Goal: Information Seeking & Learning: Learn about a topic

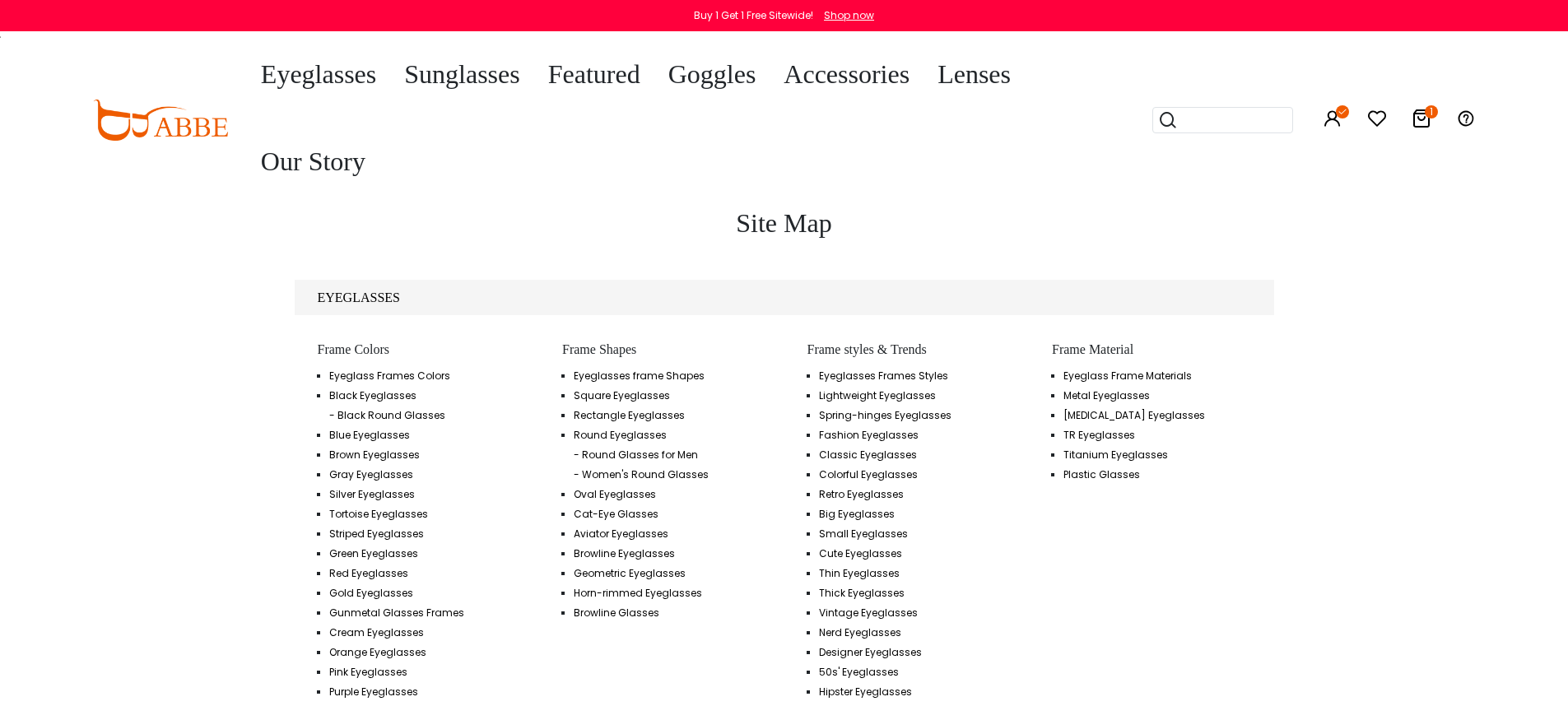
scroll to position [3265, 0]
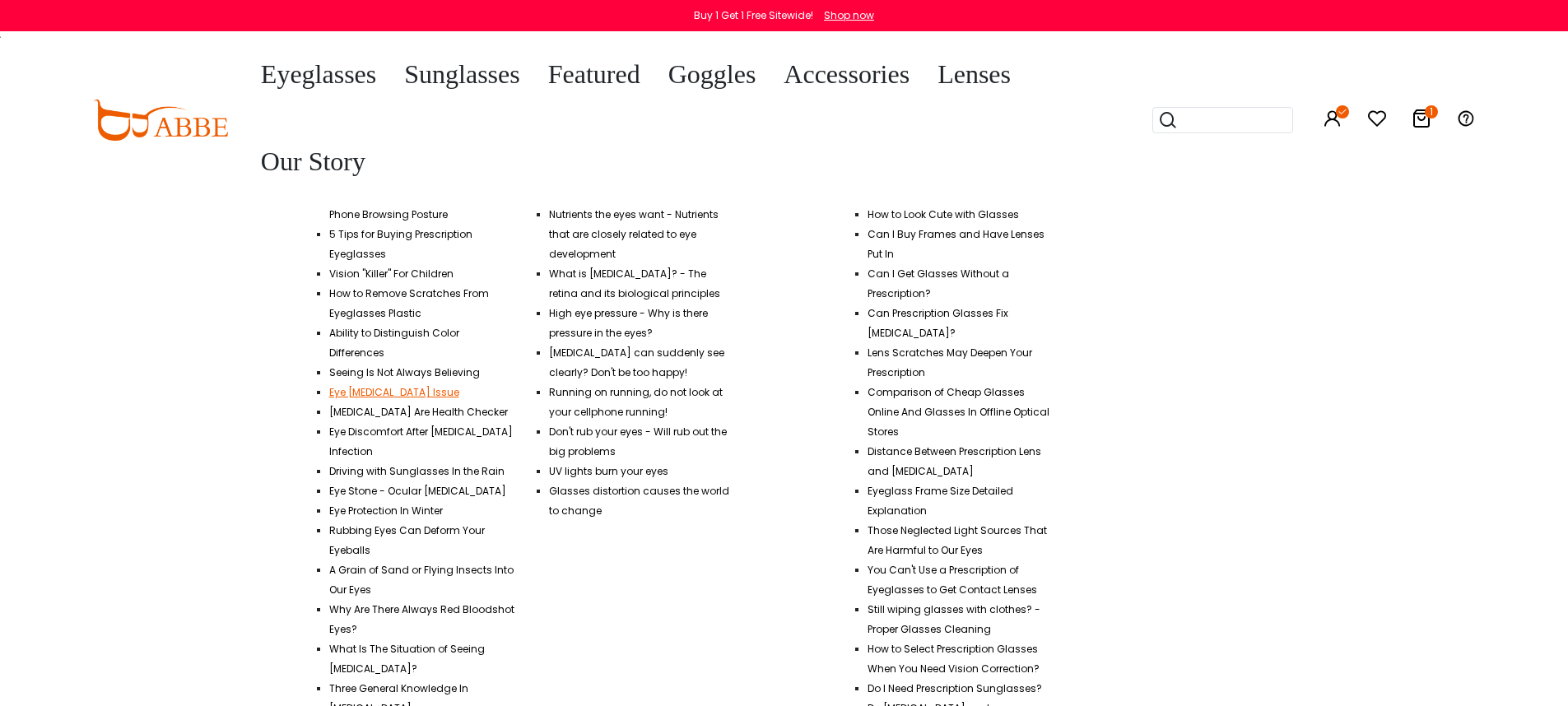
click at [407, 385] on link "Eye [MEDICAL_DATA] Issue" at bounding box center [394, 392] width 130 height 14
click at [914, 307] on link "Can Prescription Glasses Fix [MEDICAL_DATA]?" at bounding box center [938, 324] width 140 height 34
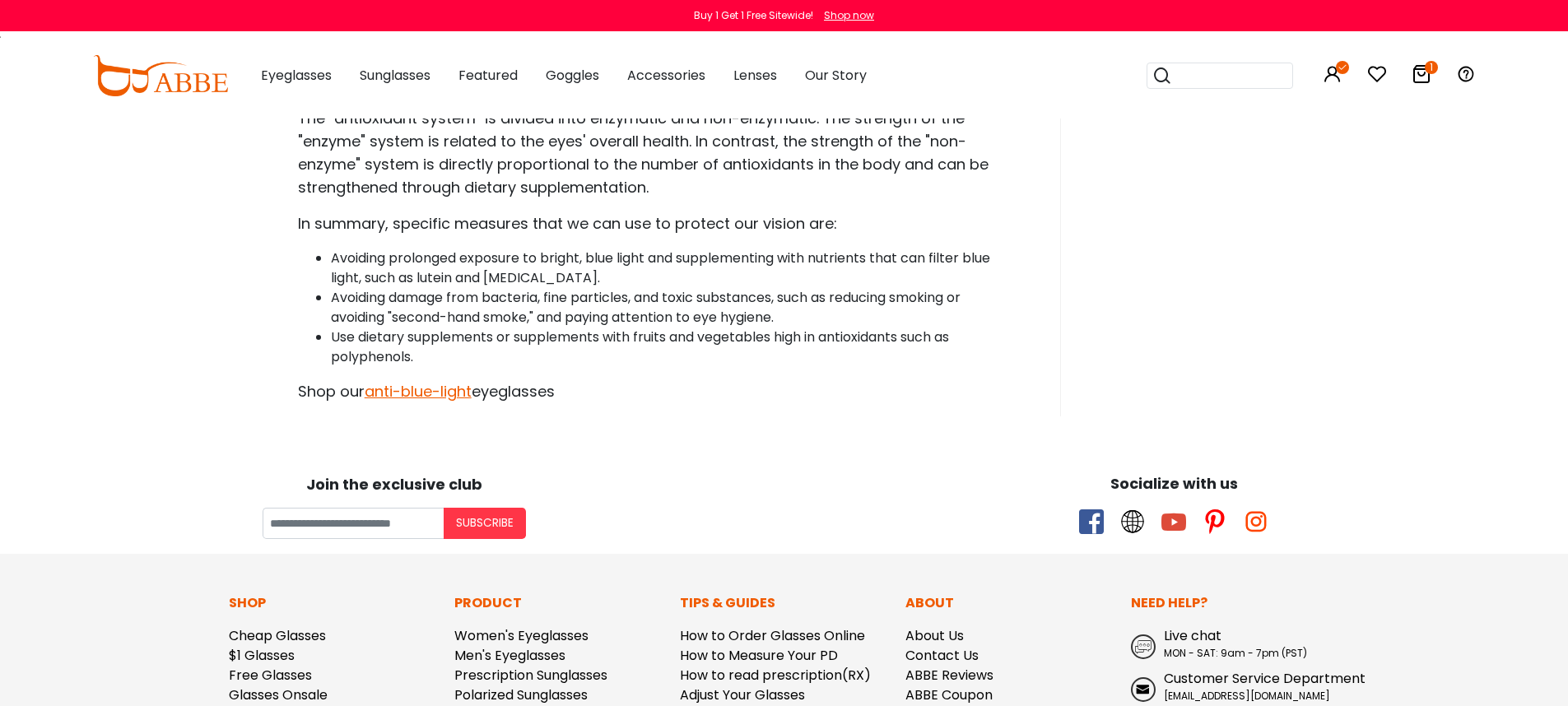
scroll to position [2867, 0]
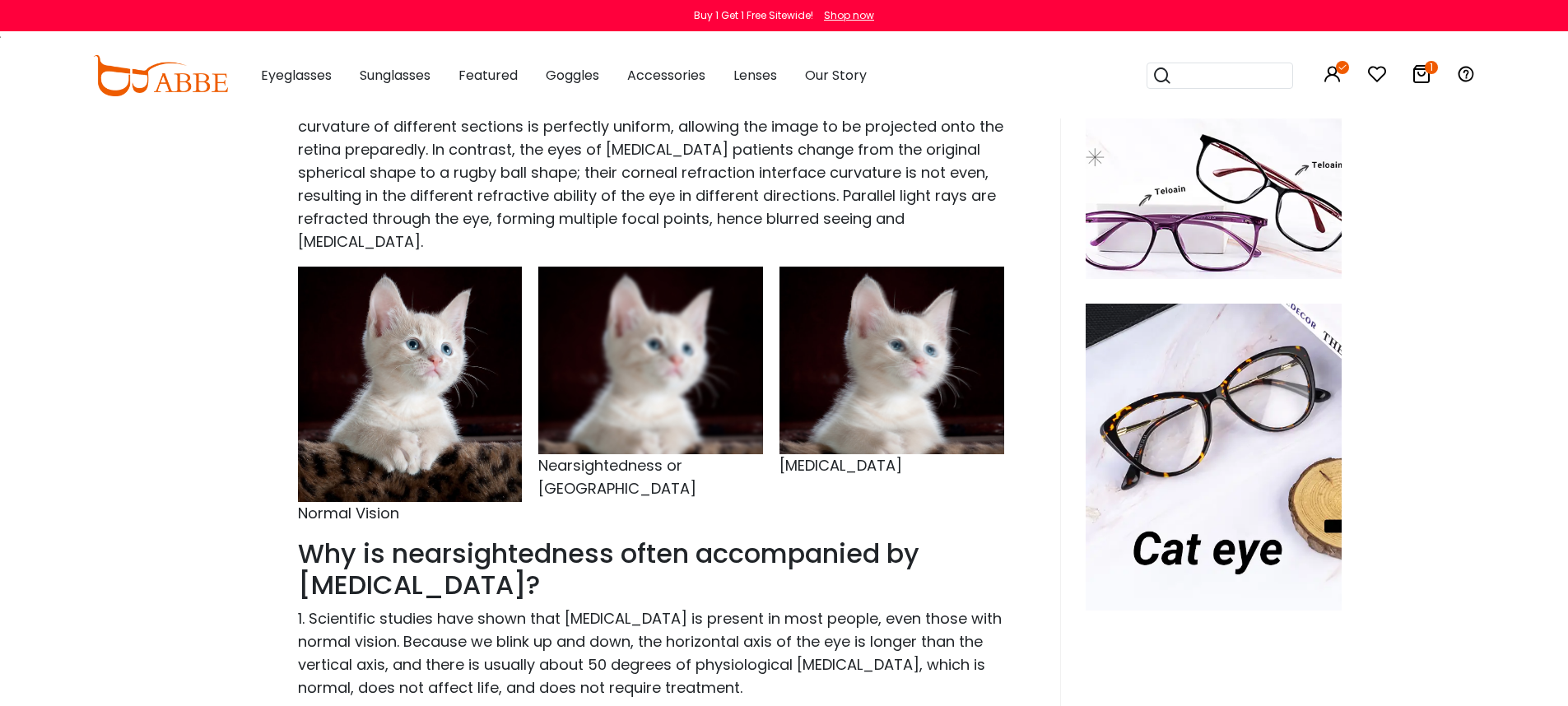
scroll to position [490, 0]
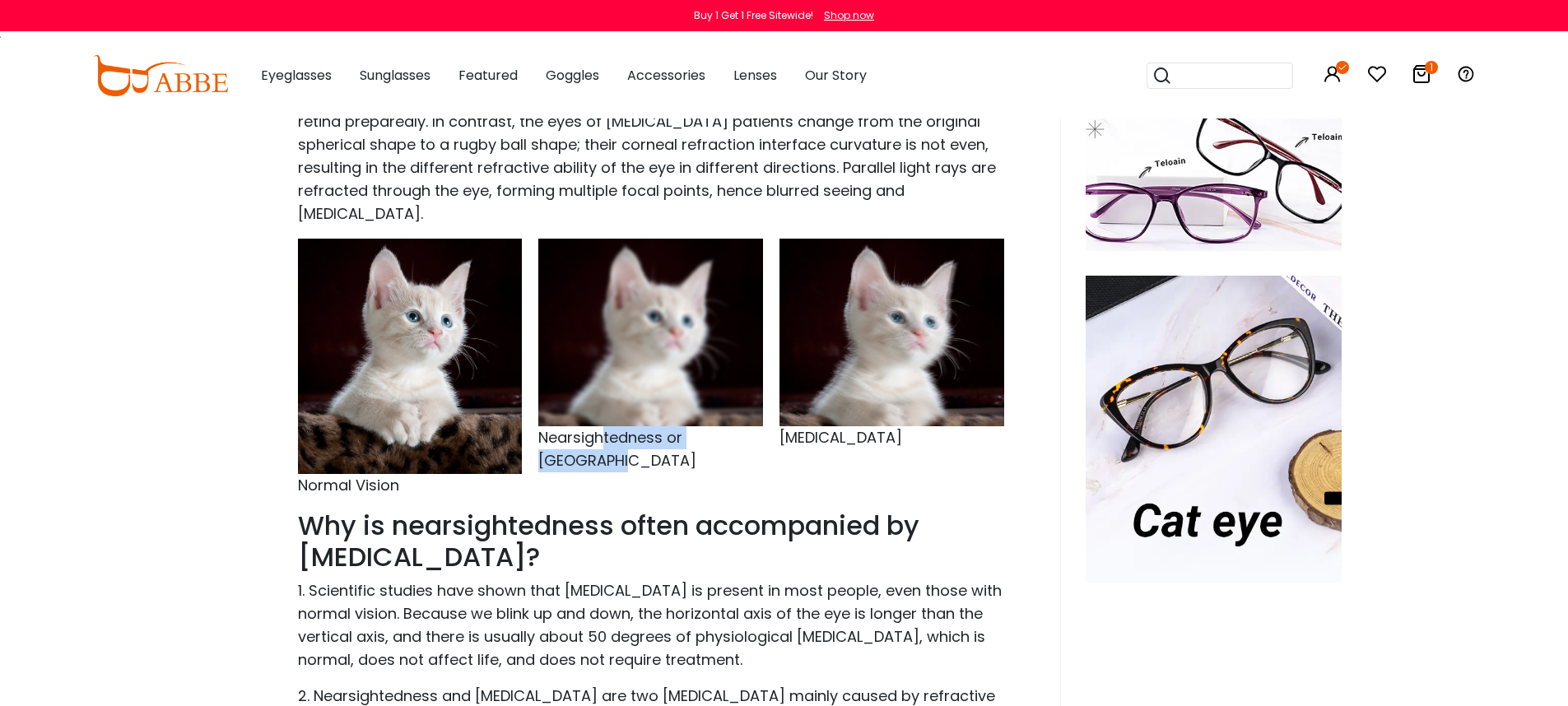
drag, startPoint x: 604, startPoint y: 437, endPoint x: 620, endPoint y: 464, distance: 31.4
click at [620, 464] on p "Nearsightedness or Presbyopia" at bounding box center [650, 449] width 225 height 46
drag, startPoint x: 813, startPoint y: 436, endPoint x: 889, endPoint y: 437, distance: 76.0
click at [889, 437] on p "Astigmatism" at bounding box center [891, 437] width 225 height 23
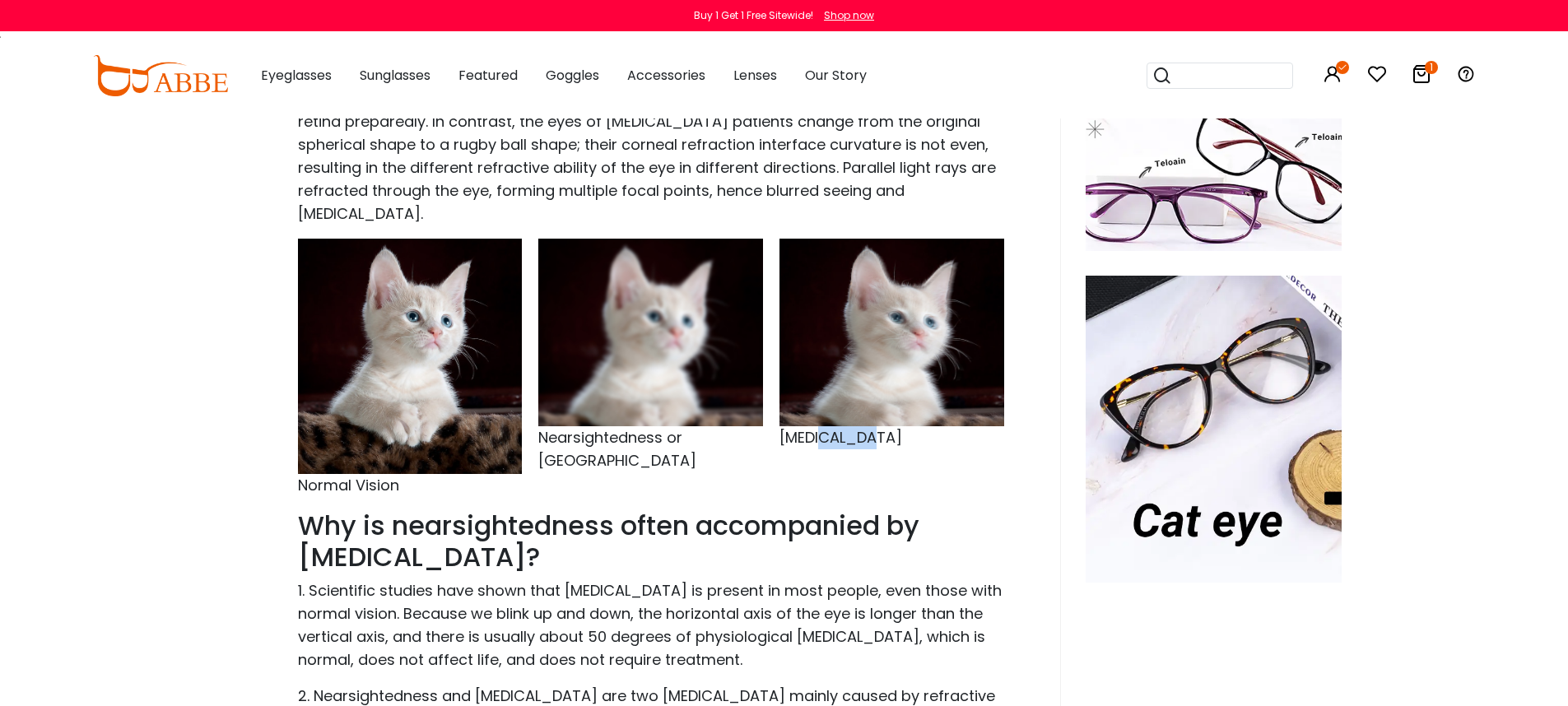
click at [889, 437] on p "Astigmatism" at bounding box center [891, 437] width 225 height 23
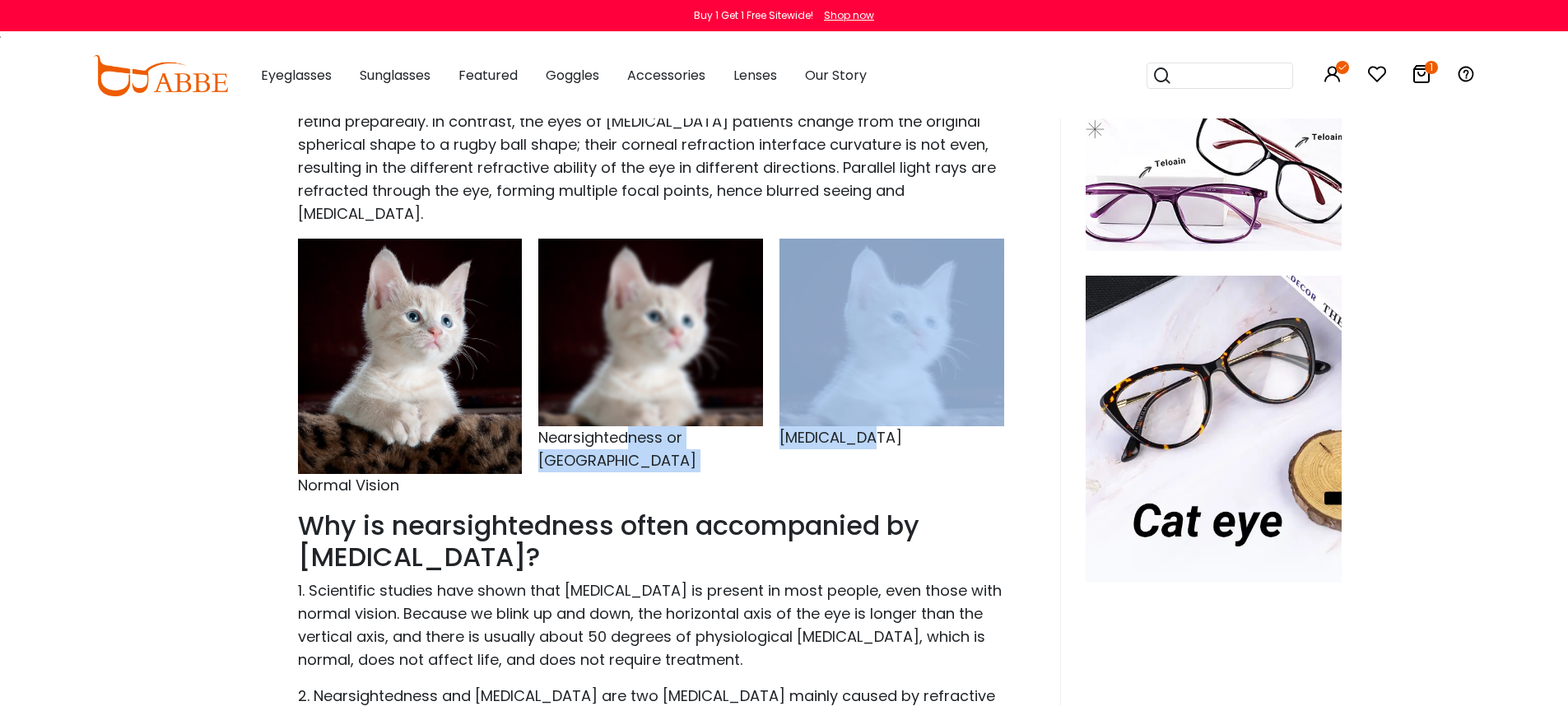
drag, startPoint x: 627, startPoint y: 441, endPoint x: 888, endPoint y: 439, distance: 261.0
click at [888, 439] on div "Normal Vision Nearsightedness or Presbyopia Astigmatism" at bounding box center [650, 373] width 722 height 270
click at [888, 439] on p "Astigmatism" at bounding box center [891, 437] width 225 height 23
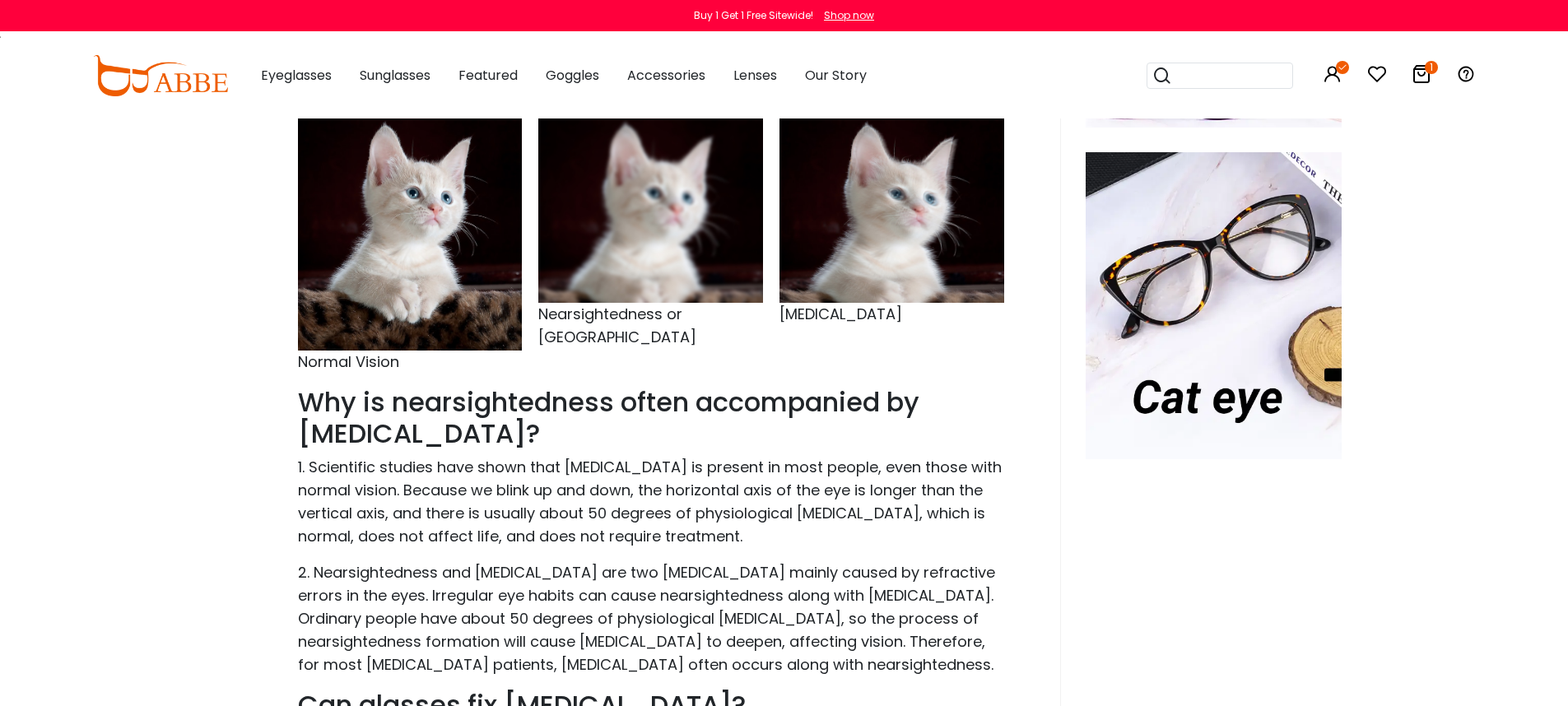
scroll to position [616, 0]
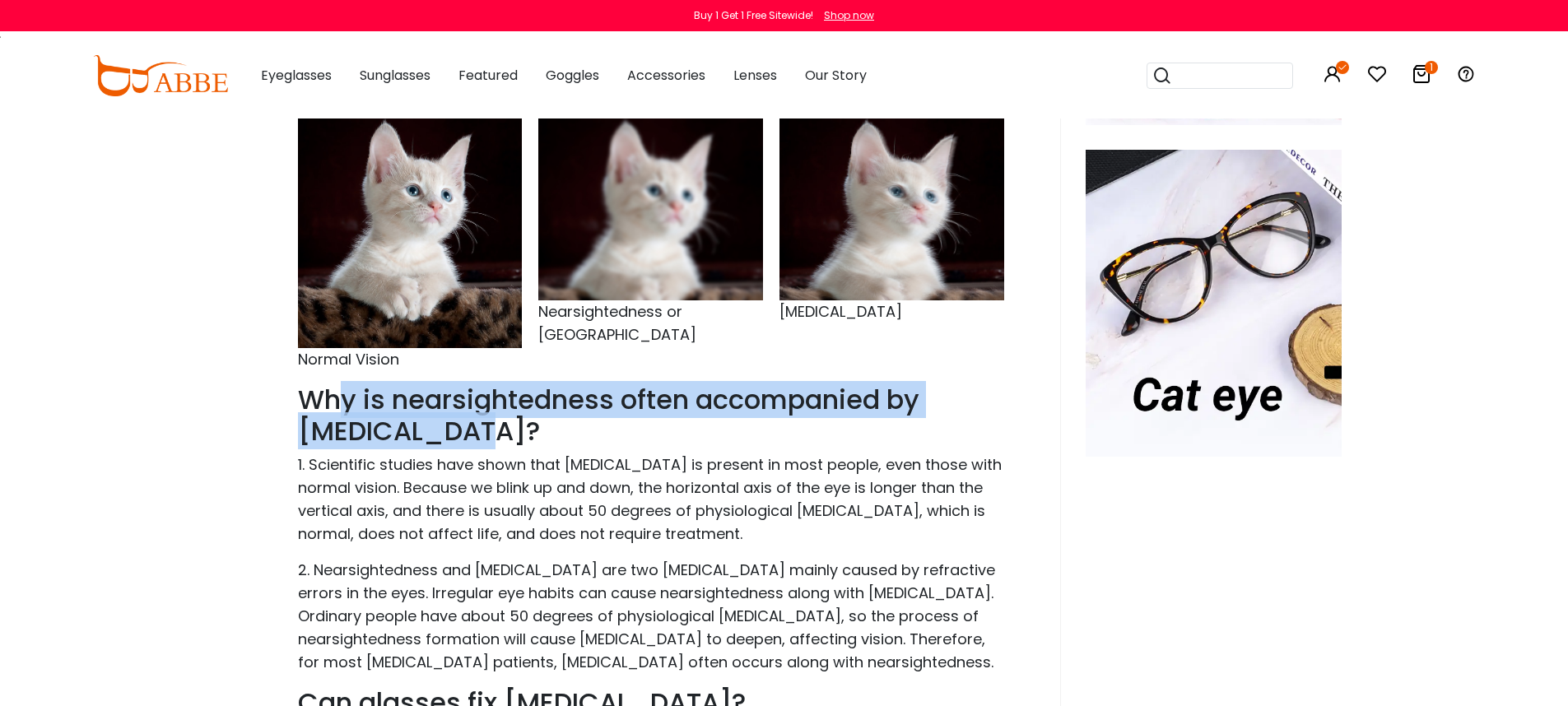
drag, startPoint x: 347, startPoint y: 394, endPoint x: 532, endPoint y: 426, distance: 187.7
click at [532, 427] on h2 "Why is nearsightedness often accompanied by astigmatism?" at bounding box center [651, 416] width 706 height 64
click at [532, 426] on h2 "Why is nearsightedness often accompanied by astigmatism?" at bounding box center [651, 416] width 706 height 64
drag, startPoint x: 666, startPoint y: 412, endPoint x: 707, endPoint y: 432, distance: 45.6
click at [707, 432] on h2 "Why is nearsightedness often accompanied by astigmatism?" at bounding box center [651, 416] width 706 height 64
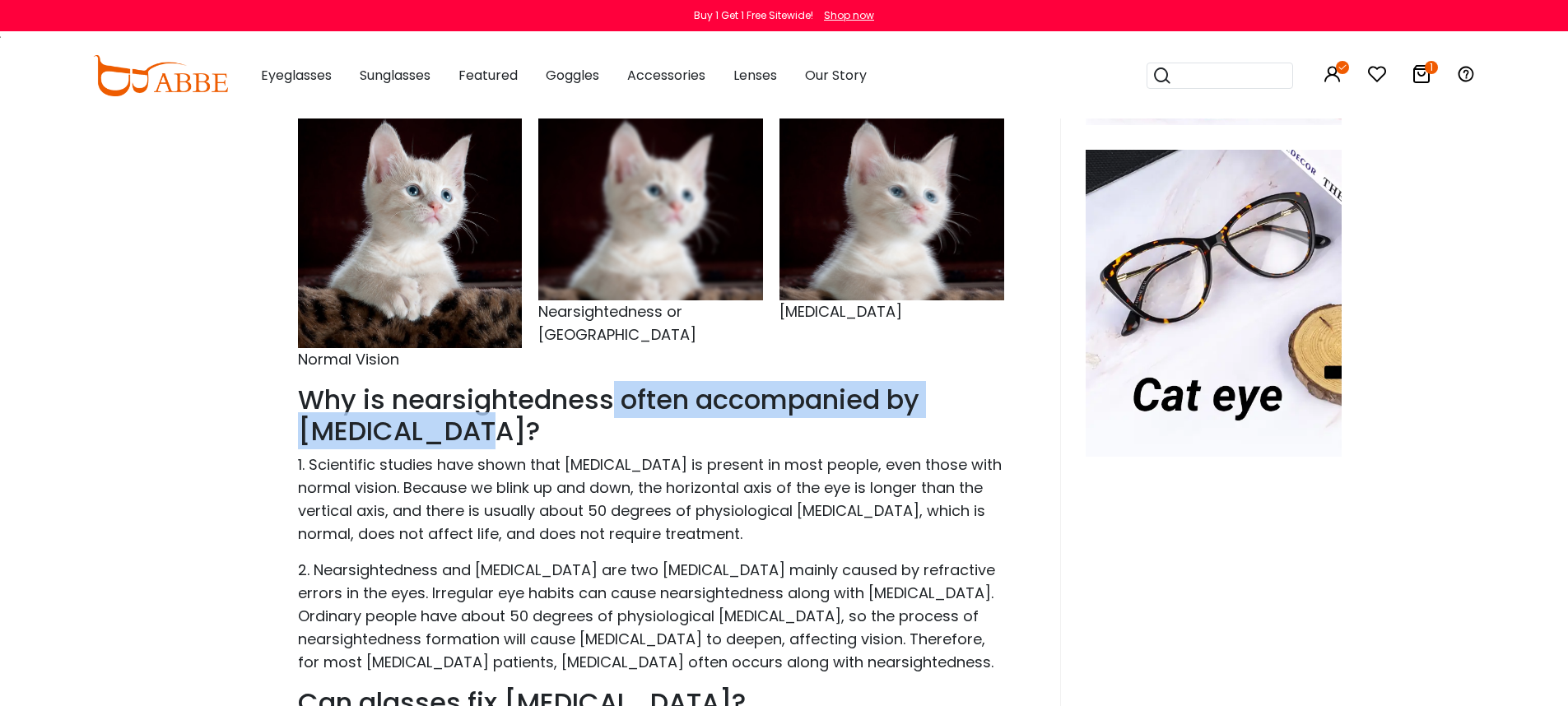
click at [707, 432] on h2 "Why is nearsightedness often accompanied by astigmatism?" at bounding box center [651, 416] width 706 height 64
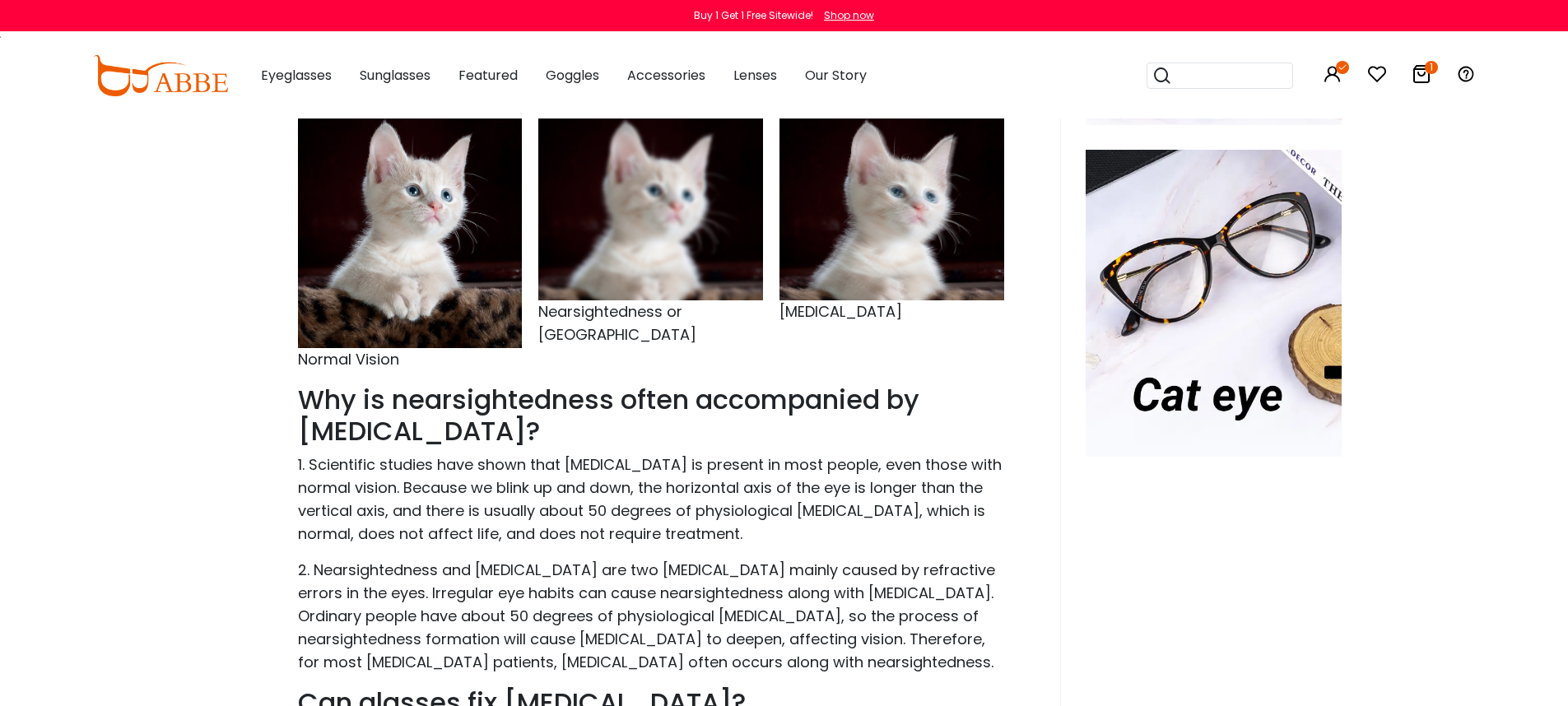
click at [158, 424] on div "Home > Blog > Can glasses fix astigmatism Can Glasses Fix Astigmatism Dec 28, 2…" at bounding box center [784, 583] width 1568 height 2160
click at [1470, 227] on div "Home > Blog > Can glasses fix astigmatism Can Glasses Fix Astigmatism Dec 28, 2…" at bounding box center [784, 583] width 1568 height 2160
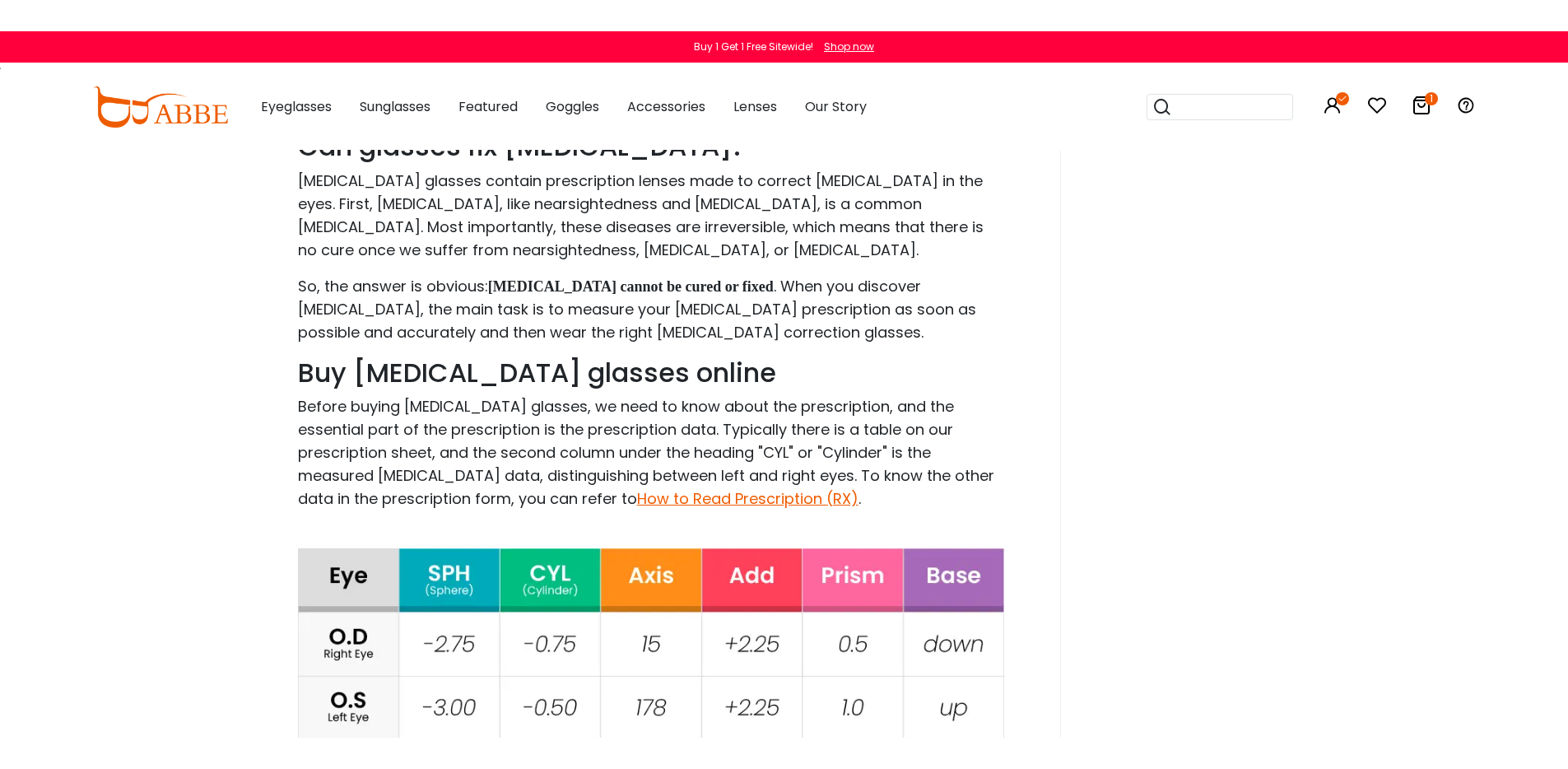
scroll to position [1229, 0]
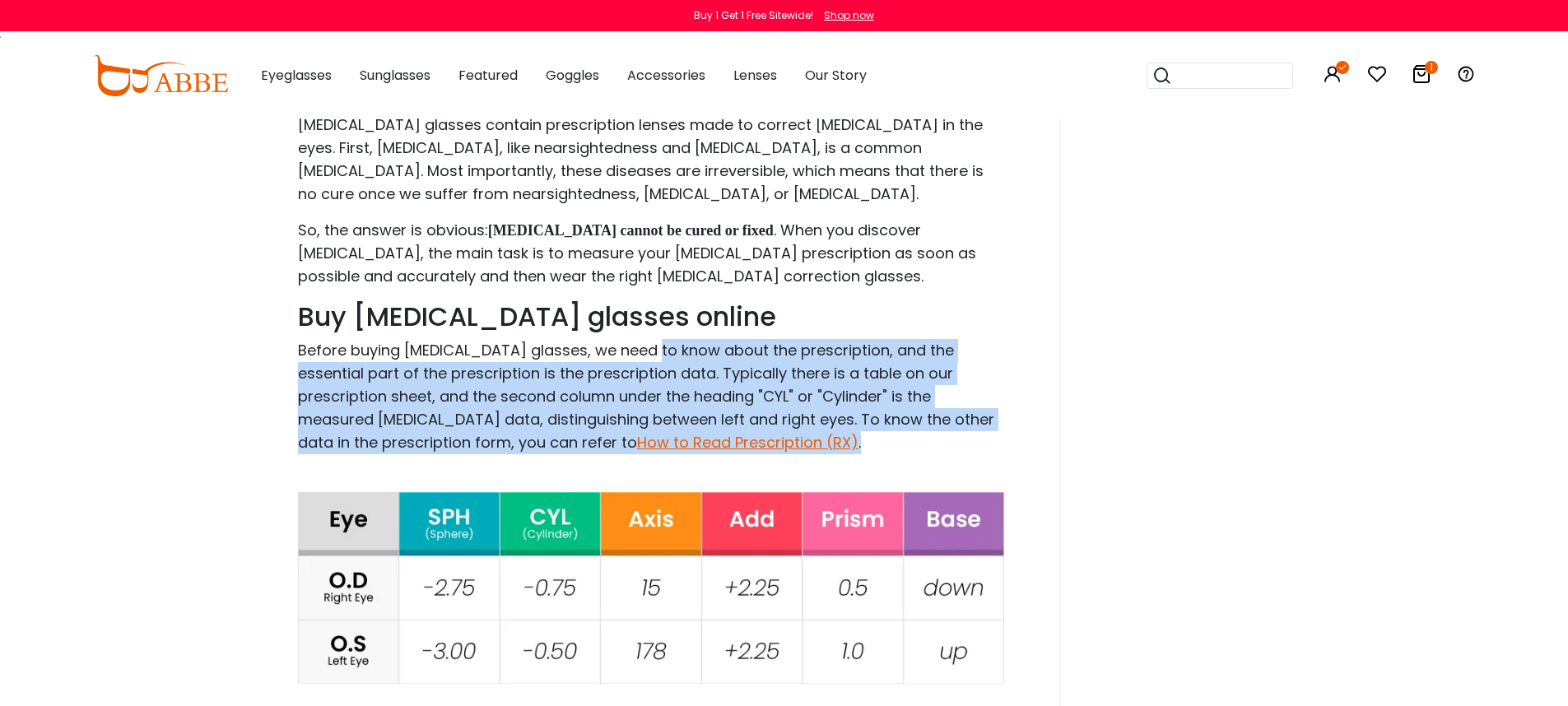
drag, startPoint x: 649, startPoint y: 344, endPoint x: 925, endPoint y: 437, distance: 291.2
click at [925, 437] on p "Before buying astigmatism glasses, we need to know about the prescription, and …" at bounding box center [651, 396] width 706 height 115
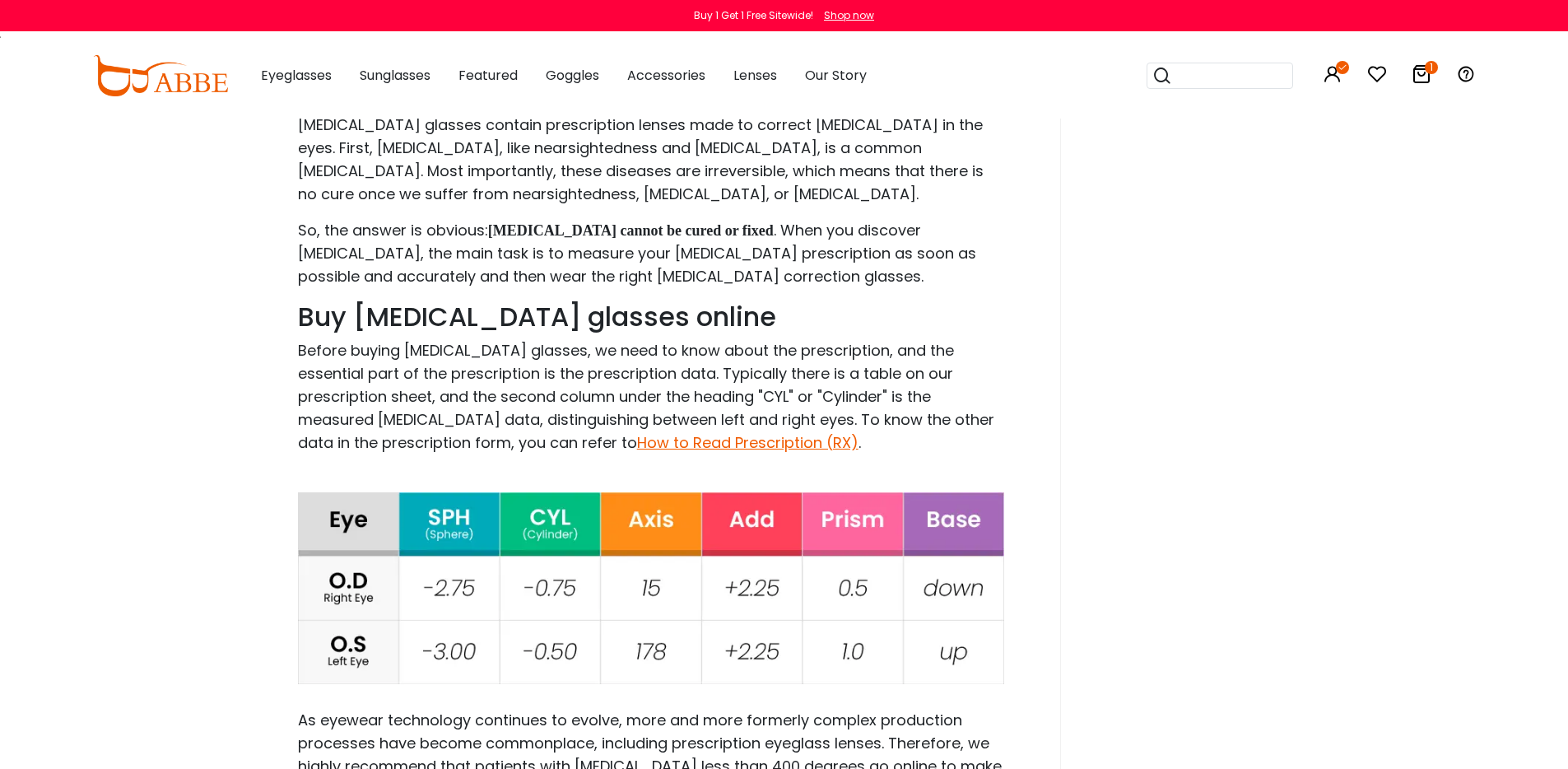
click at [1305, 274] on div at bounding box center [1202, 128] width 281 height 1846
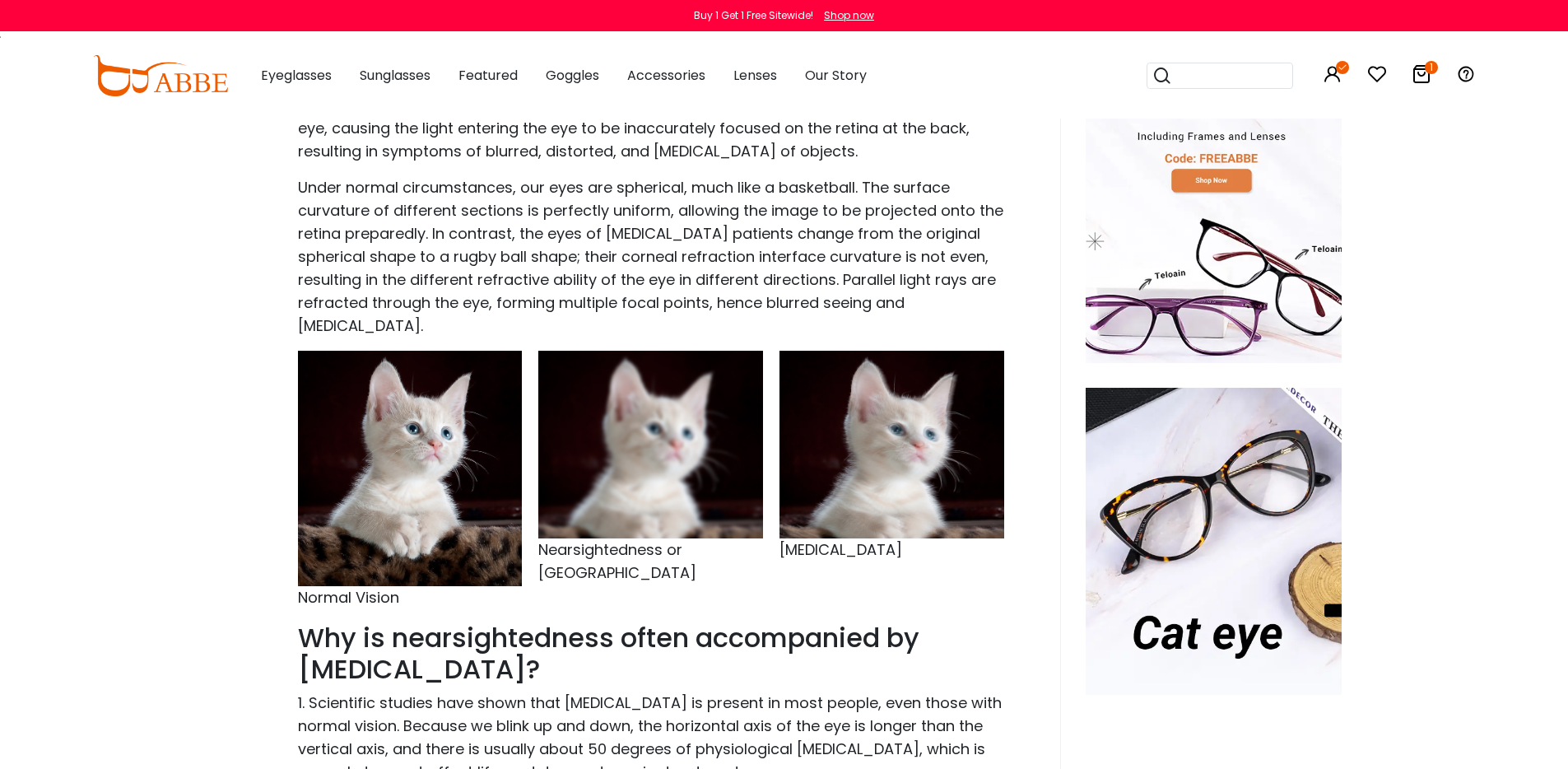
scroll to position [380, 0]
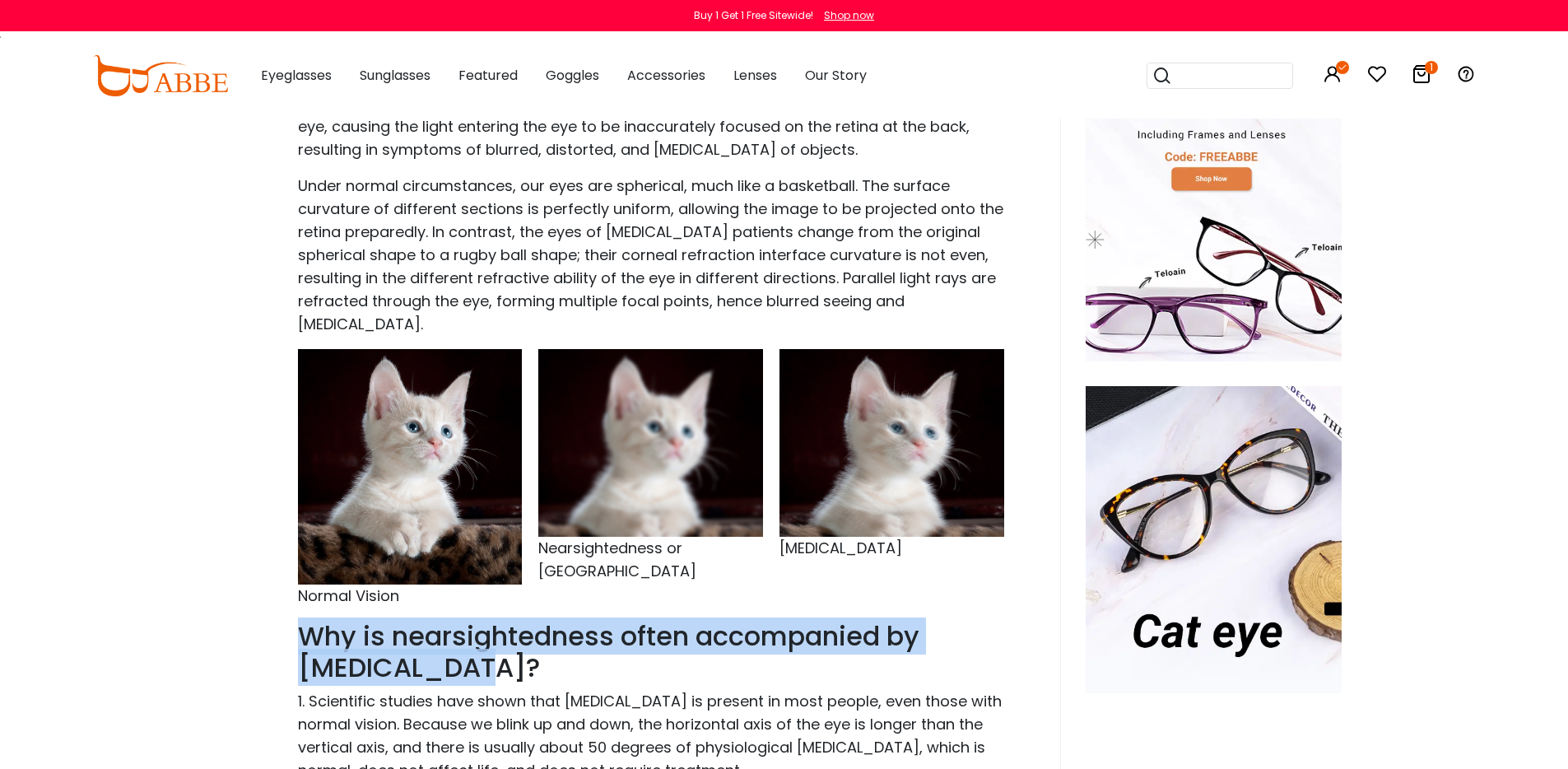
drag, startPoint x: 303, startPoint y: 632, endPoint x: 550, endPoint y: 661, distance: 248.7
click at [550, 661] on h2 "Why is nearsightedness often accompanied by astigmatism?" at bounding box center [651, 652] width 706 height 64
click at [551, 661] on h2 "Why is nearsightedness often accompanied by astigmatism?" at bounding box center [651, 652] width 706 height 64
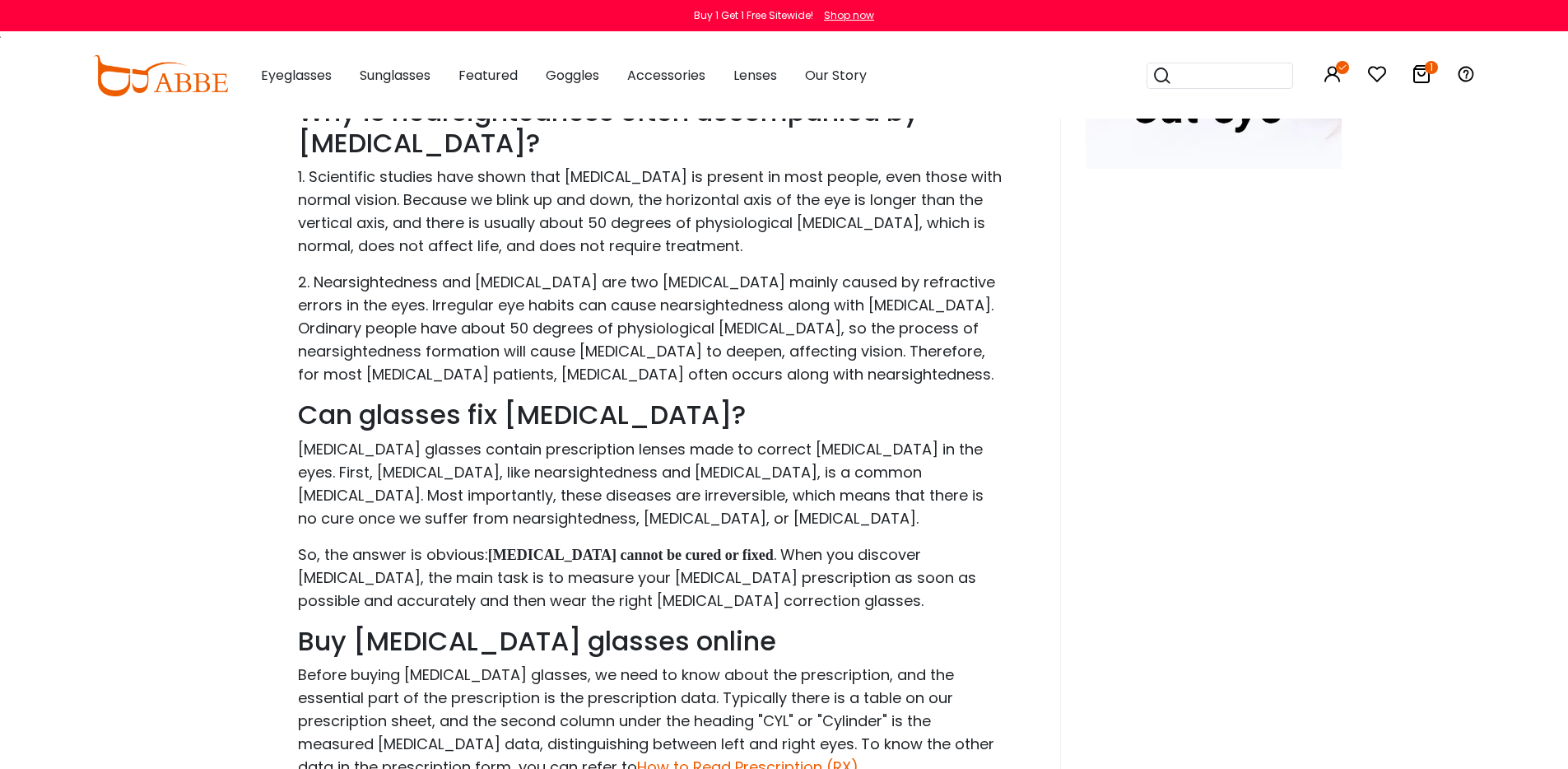
scroll to position [686, 0]
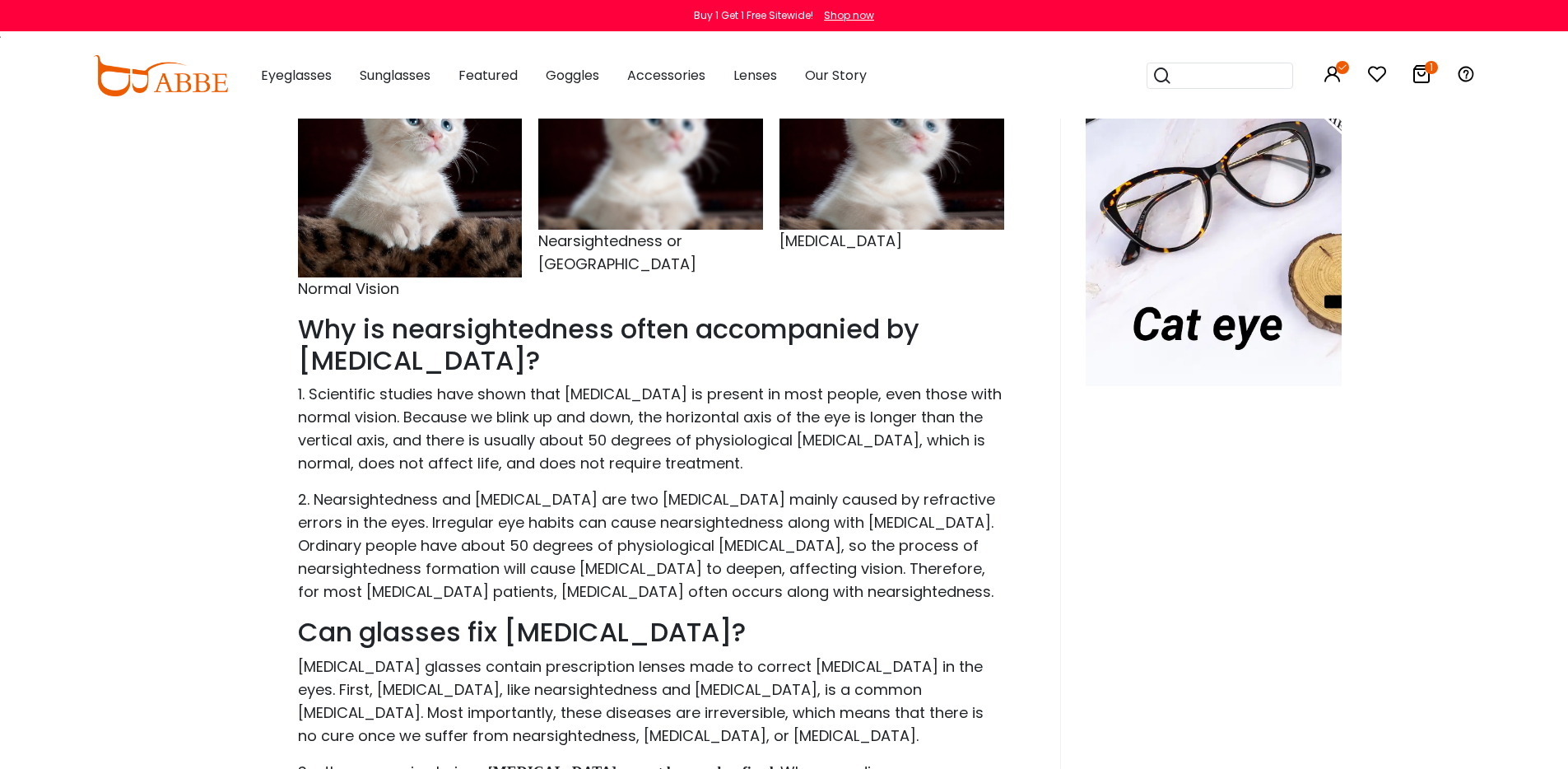
click at [380, 425] on p "1. Scientific studies have shown that astigmatism is present in most people, ev…" at bounding box center [651, 428] width 706 height 92
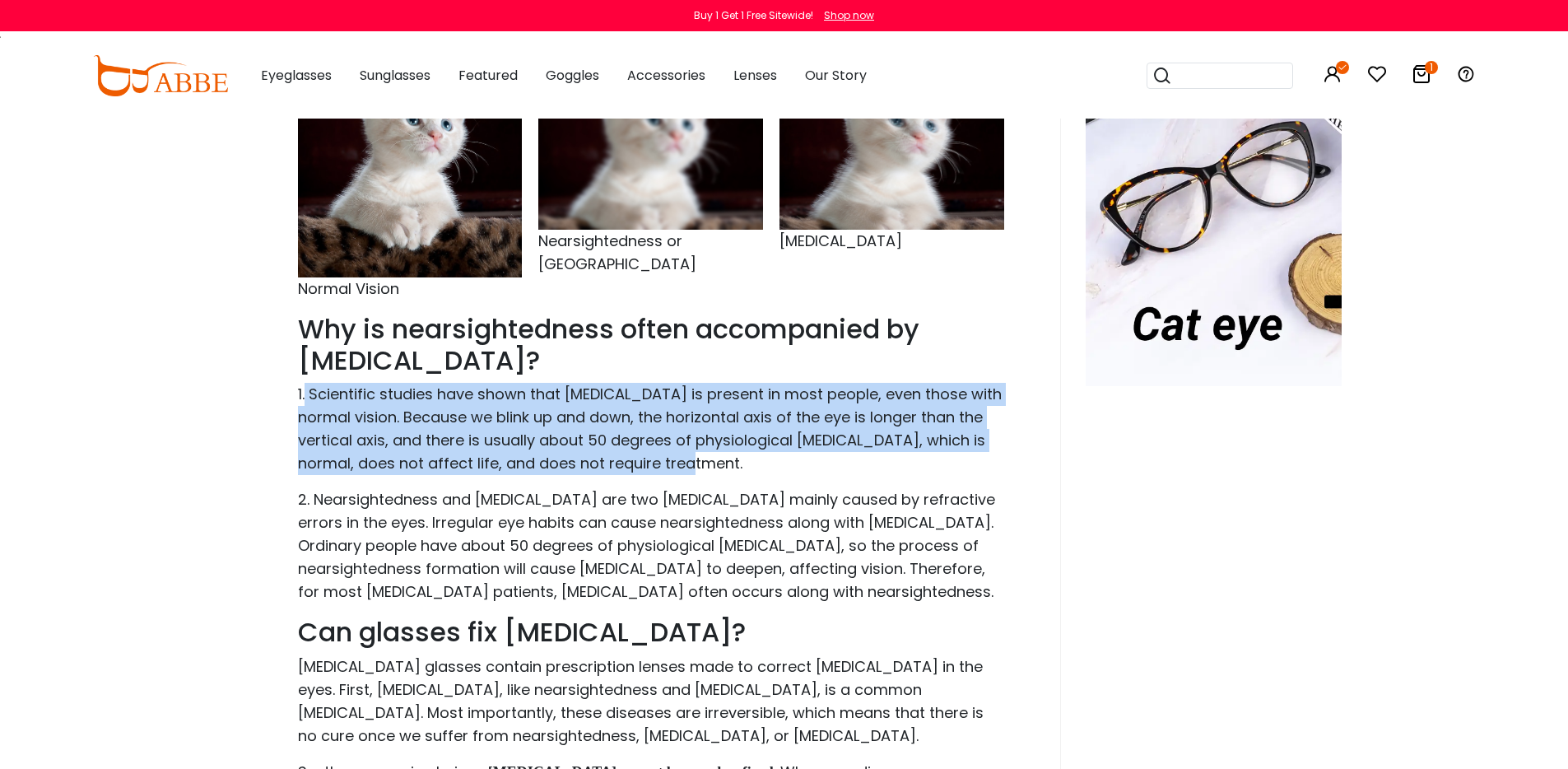
drag, startPoint x: 307, startPoint y: 393, endPoint x: 849, endPoint y: 474, distance: 548.0
click at [849, 474] on p "1. Scientific studies have shown that astigmatism is present in most people, ev…" at bounding box center [651, 428] width 706 height 92
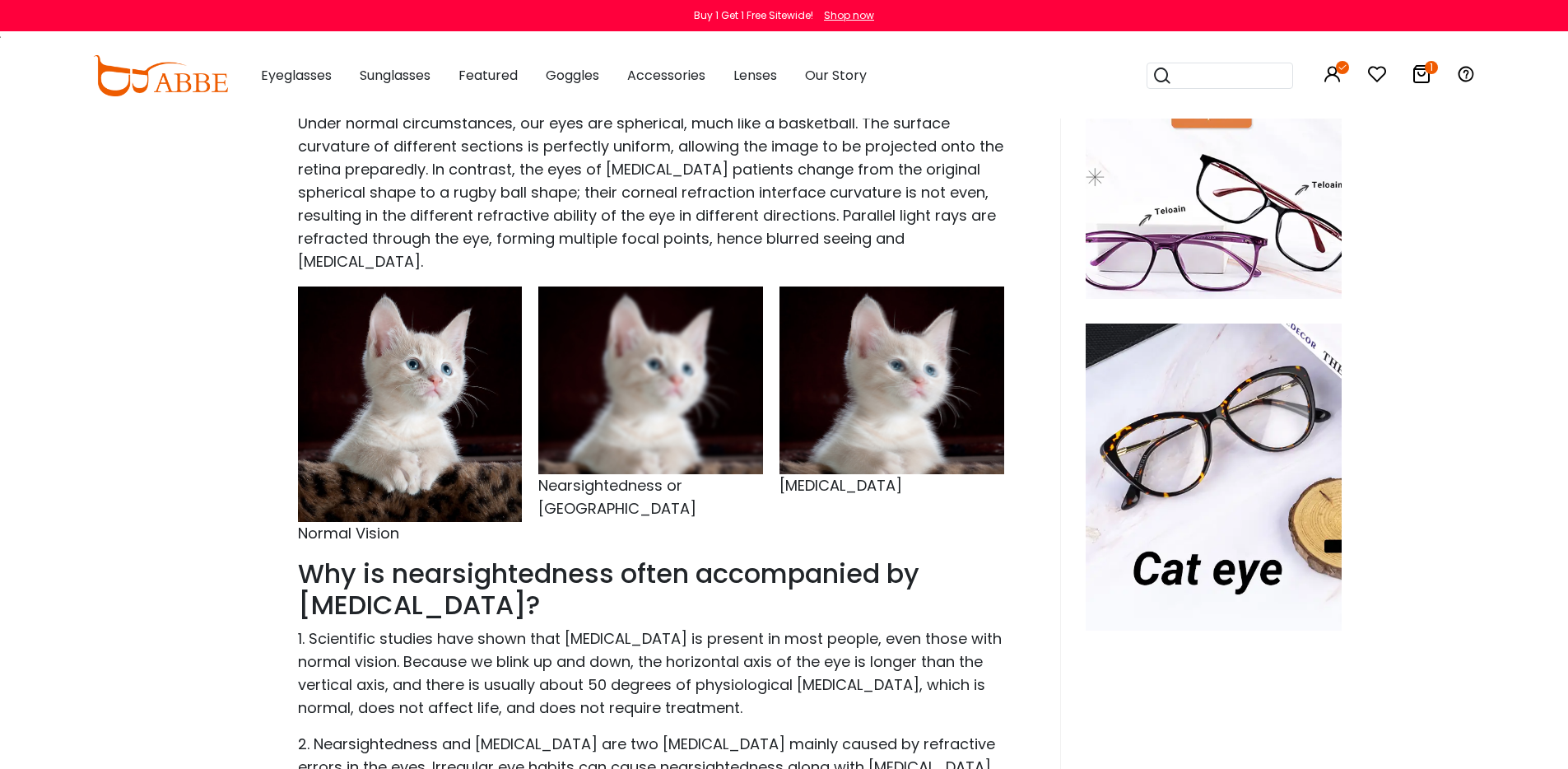
scroll to position [385, 0]
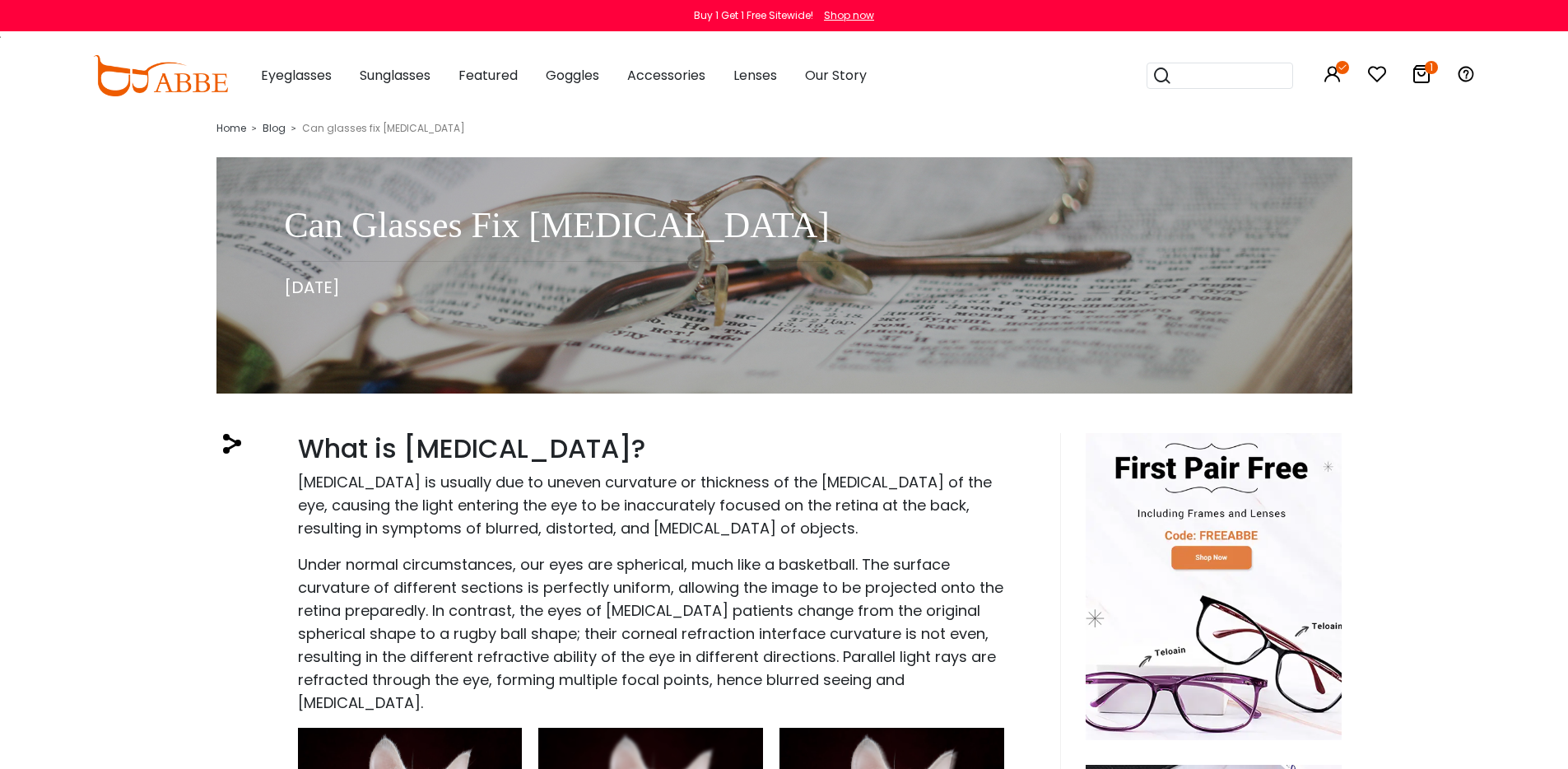
scroll to position [0, 0]
click at [274, 127] on link "Blog" at bounding box center [274, 128] width 23 height 14
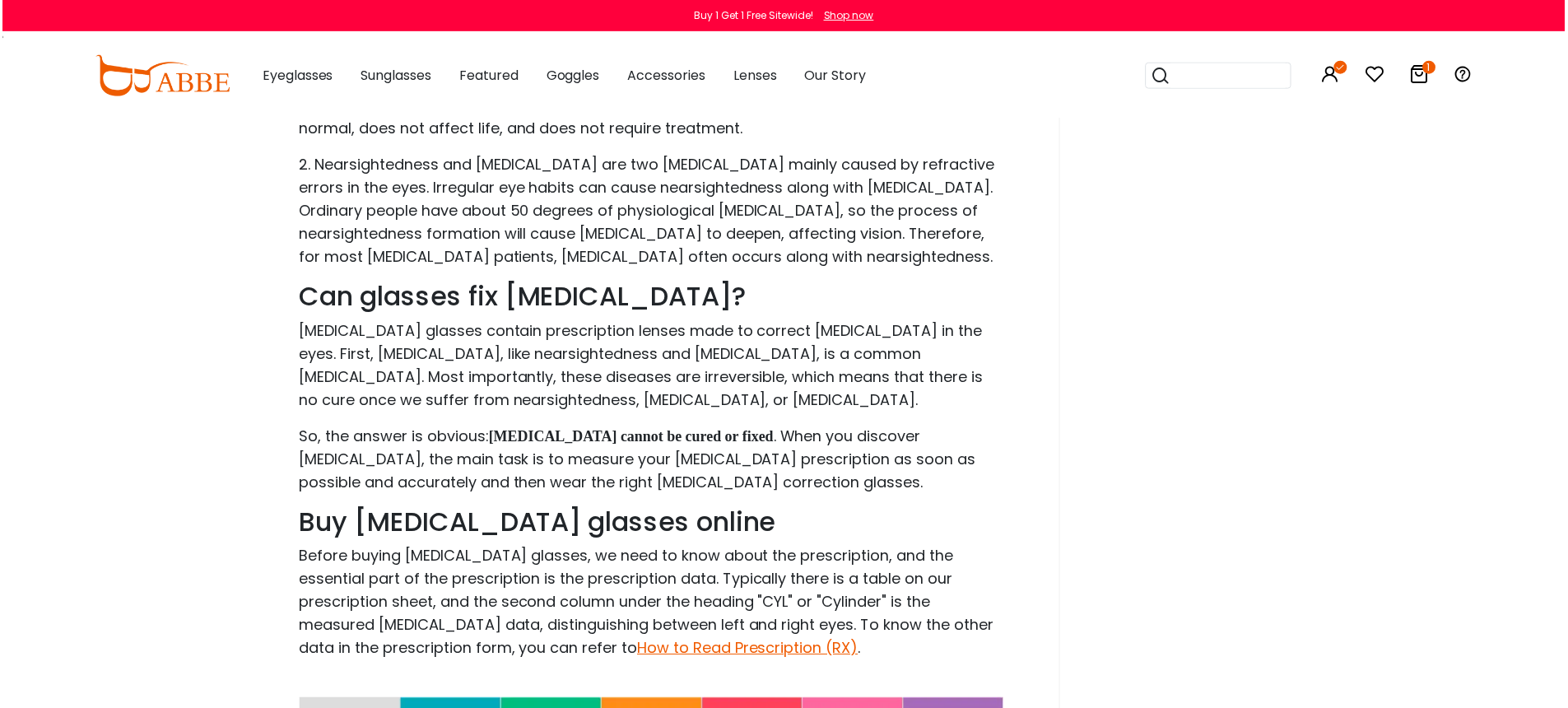
scroll to position [812, 0]
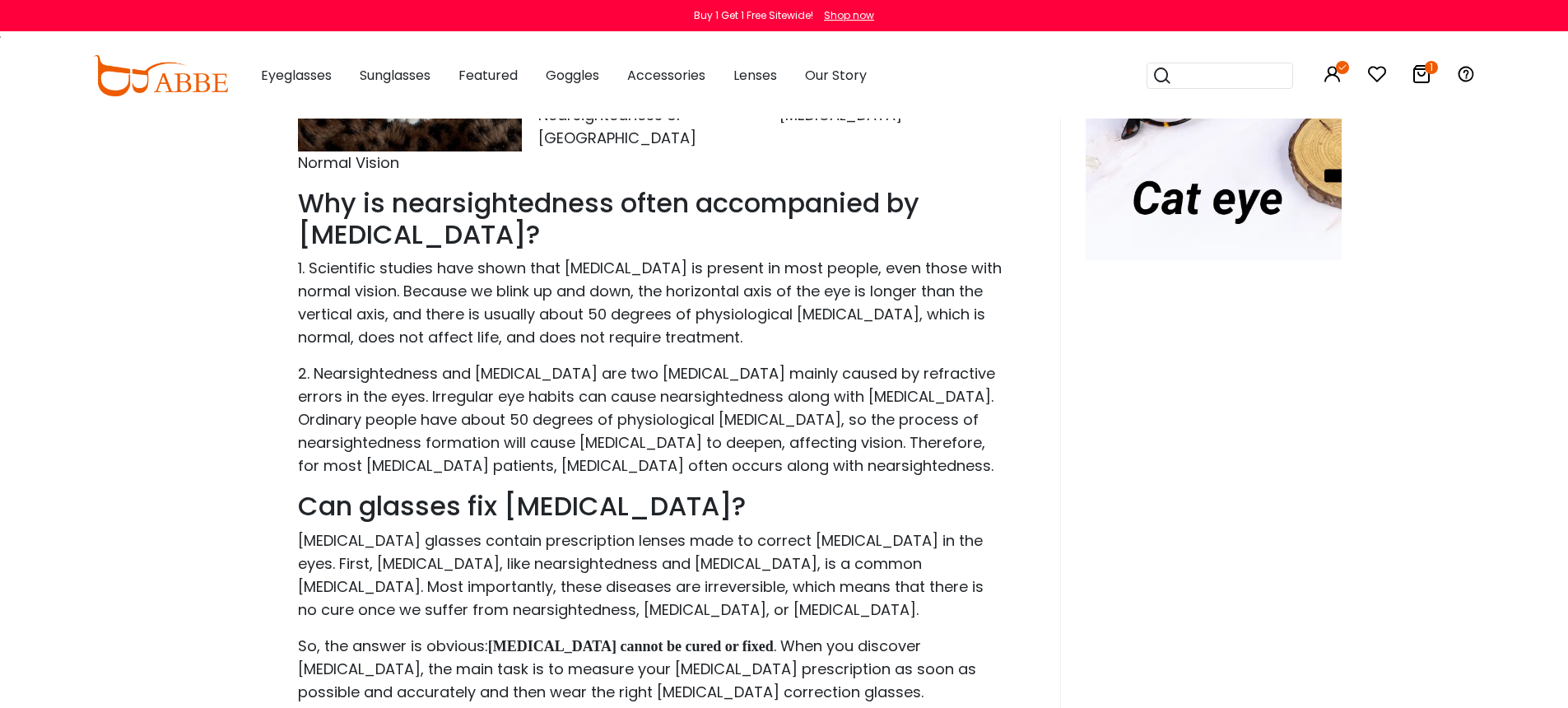
click at [1299, 434] on div at bounding box center [1202, 544] width 281 height 1845
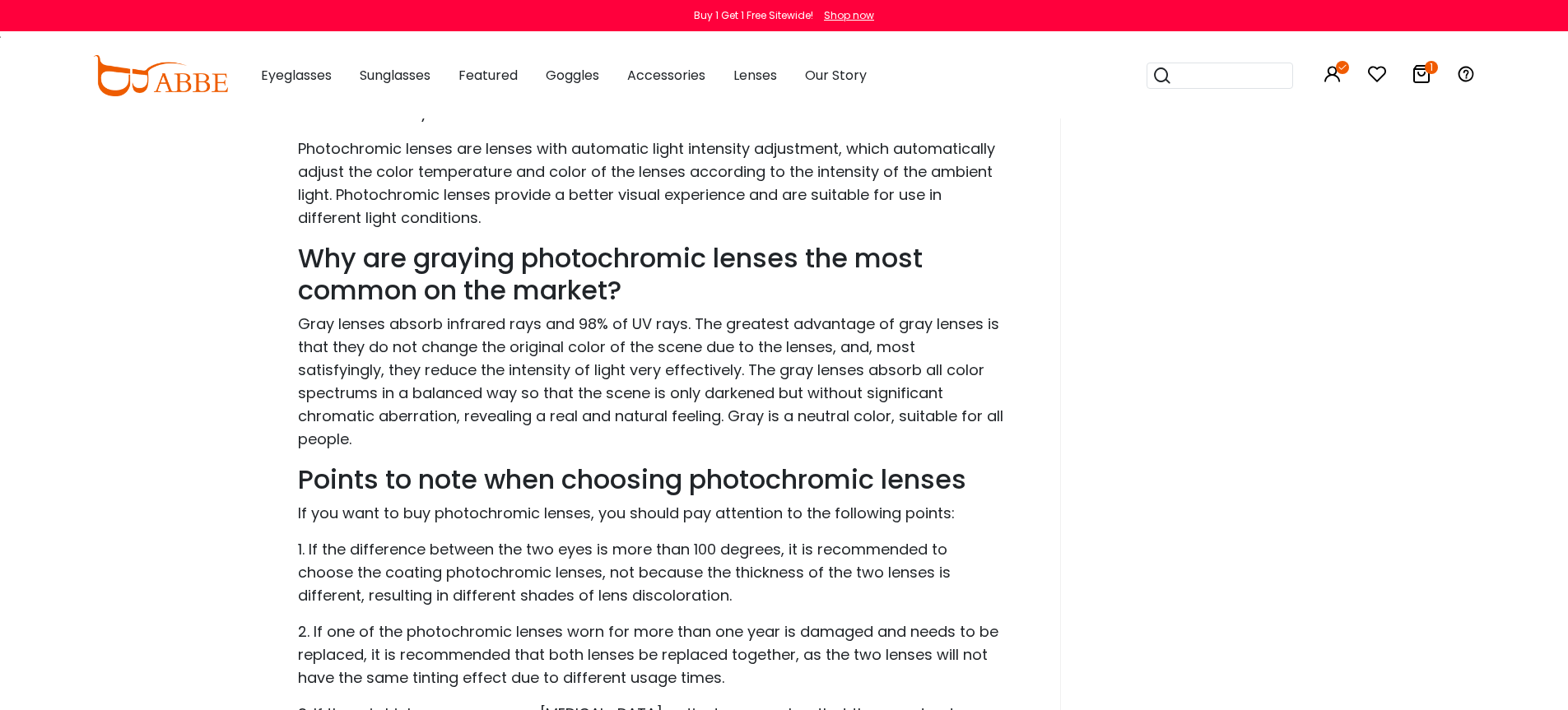
scroll to position [2283, 0]
